Goal: Task Accomplishment & Management: Manage account settings

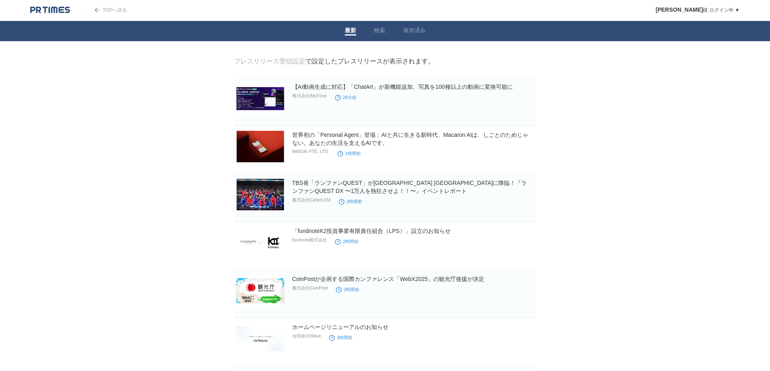
drag, startPoint x: 217, startPoint y: 269, endPoint x: 197, endPoint y: 210, distance: 62.3
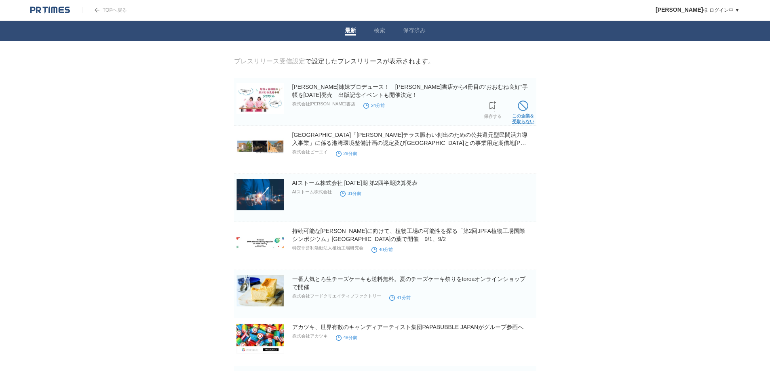
click at [529, 114] on link "この企業を 受取らない" at bounding box center [523, 112] width 22 height 26
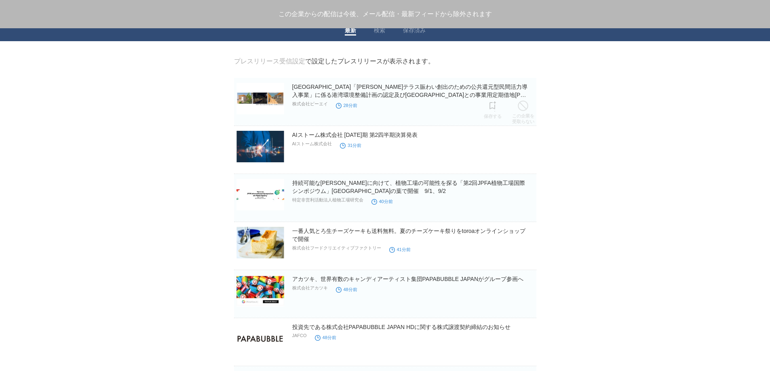
click at [529, 114] on link "この企業を 受取らない" at bounding box center [523, 112] width 22 height 26
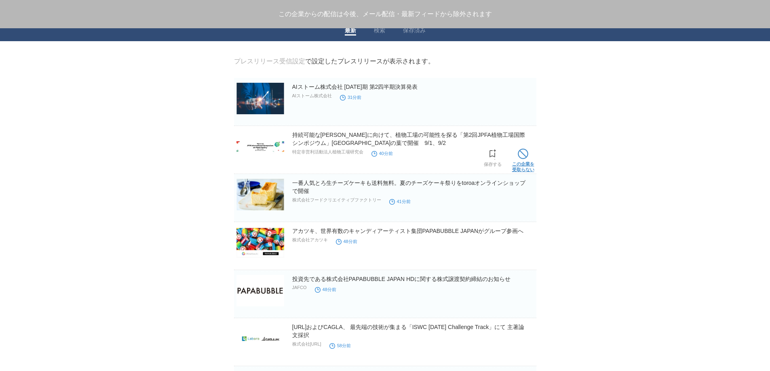
click at [525, 163] on link "この企業を 受取らない" at bounding box center [523, 160] width 22 height 26
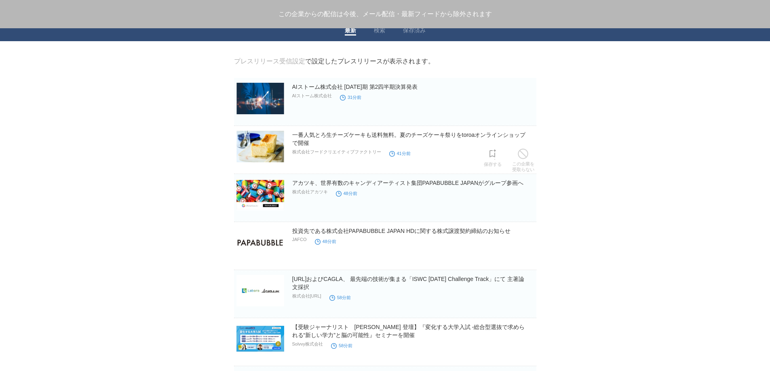
click at [525, 163] on link "この企業を 受取らない" at bounding box center [523, 160] width 22 height 26
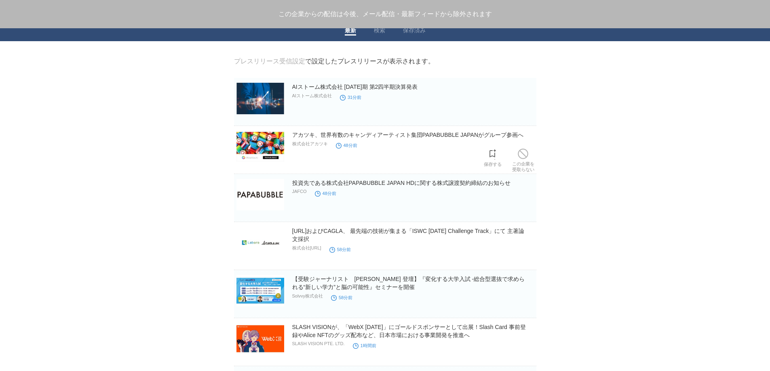
click at [525, 163] on link "この企業を 受取らない" at bounding box center [523, 160] width 22 height 26
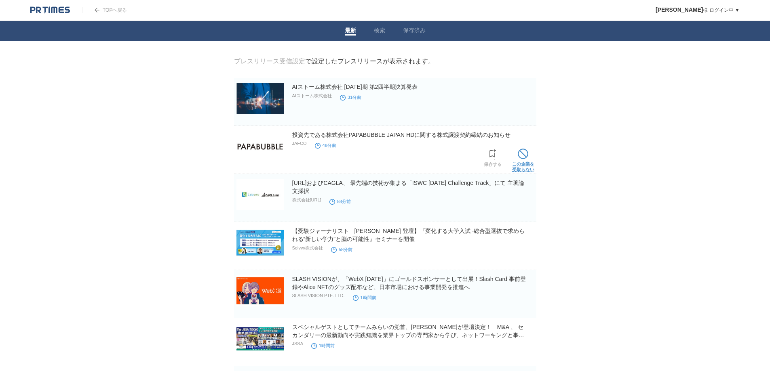
scroll to position [67, 0]
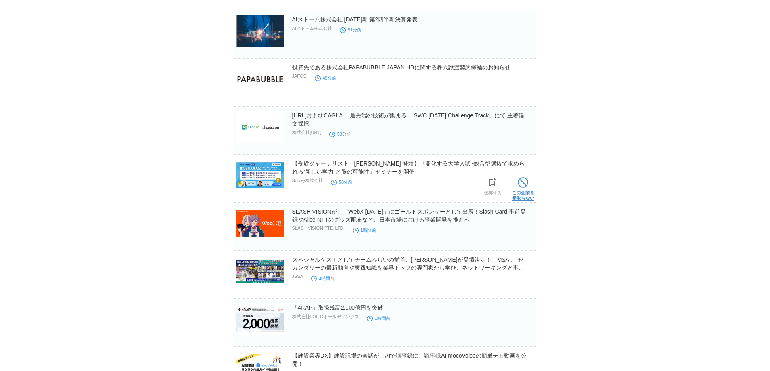
click at [520, 188] on span at bounding box center [523, 182] width 11 height 11
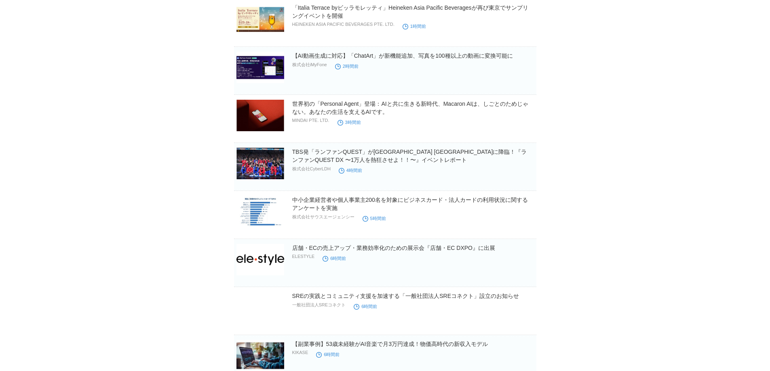
scroll to position [576, 0]
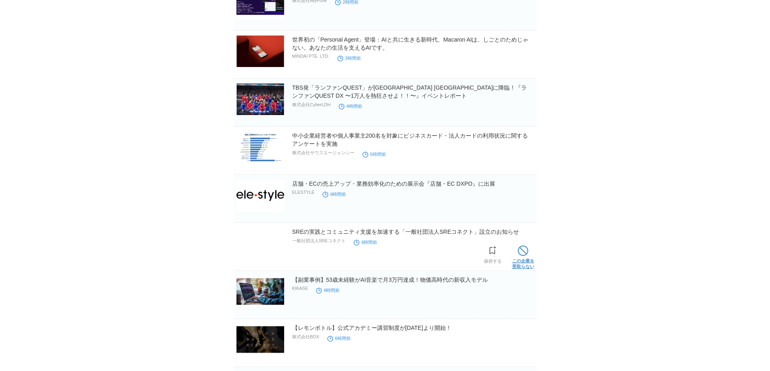
click at [522, 256] on span at bounding box center [523, 251] width 11 height 11
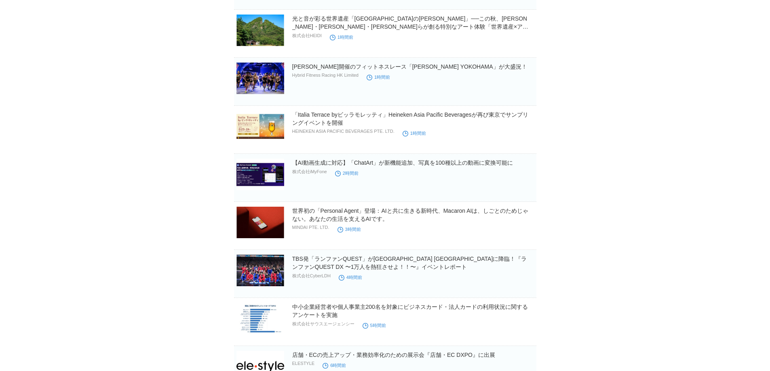
scroll to position [0, 0]
